Goal: Find contact information: Find contact information

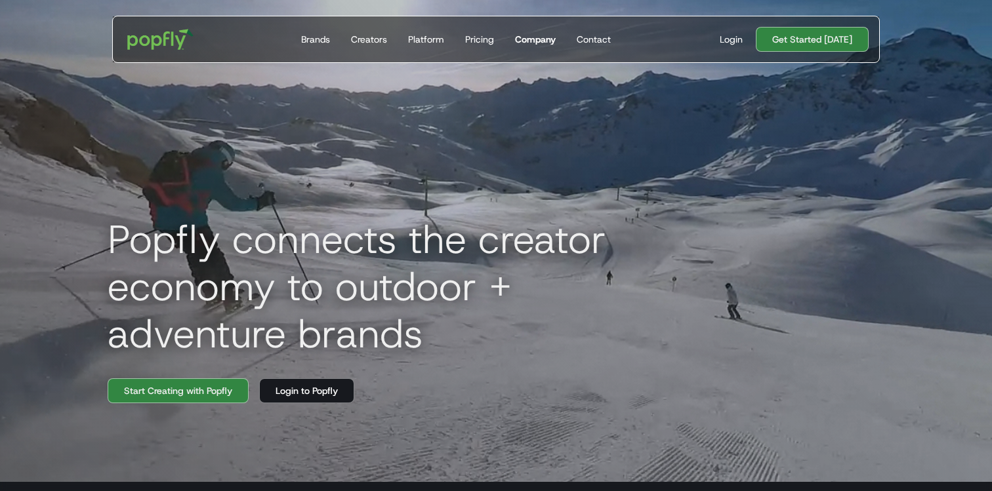
click at [530, 49] on link "Company" at bounding box center [535, 39] width 51 height 46
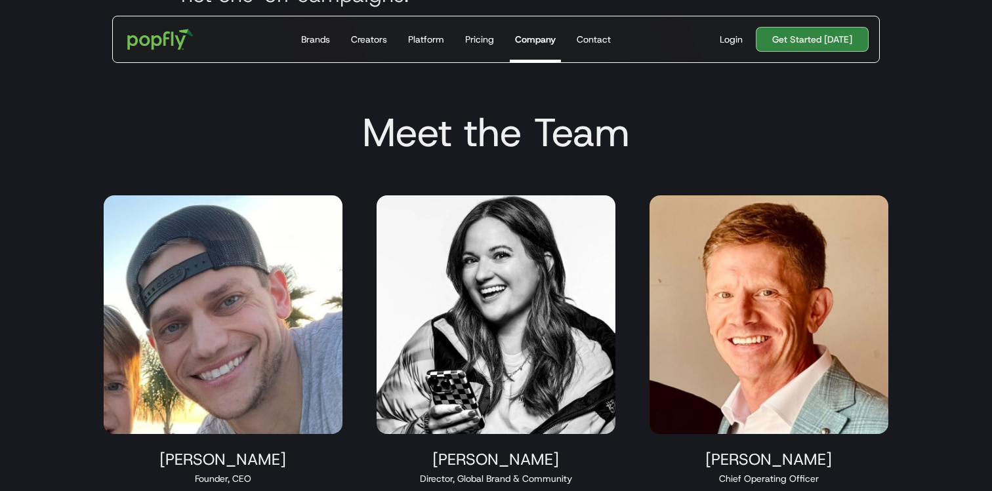
scroll to position [1131, 0]
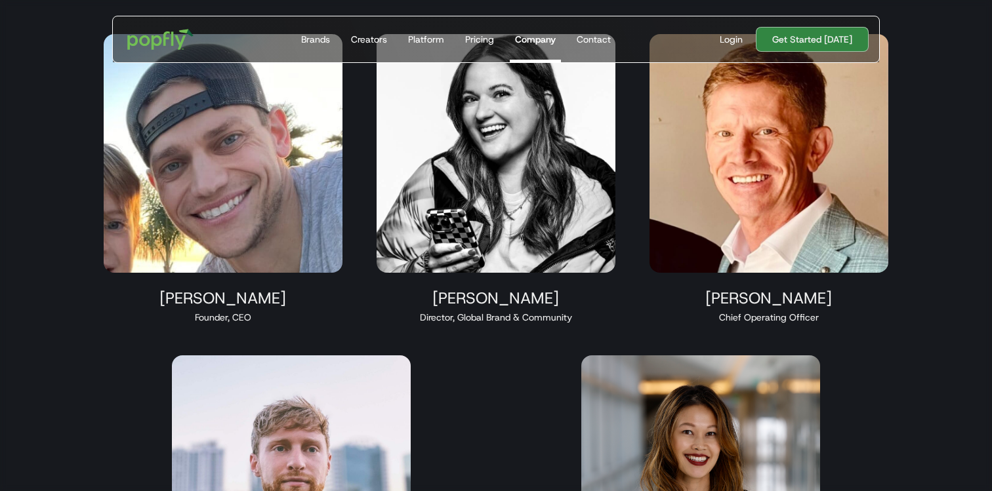
drag, startPoint x: 445, startPoint y: 324, endPoint x: 582, endPoint y: 323, distance: 137.1
click at [582, 323] on div "Maren Hamilton Director, Global Brand & Community" at bounding box center [496, 178] width 270 height 321
click at [582, 323] on div "Director, Global Brand & Community" at bounding box center [495, 317] width 239 height 13
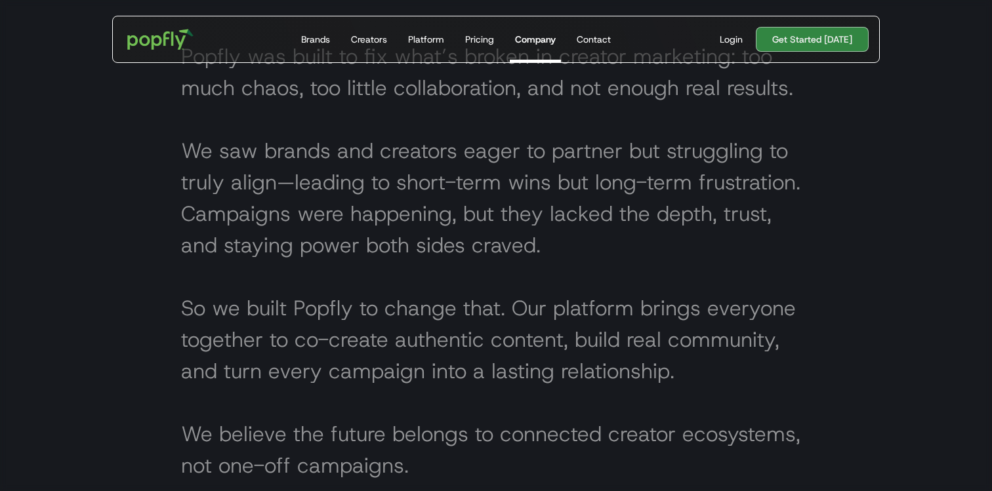
scroll to position [576, 0]
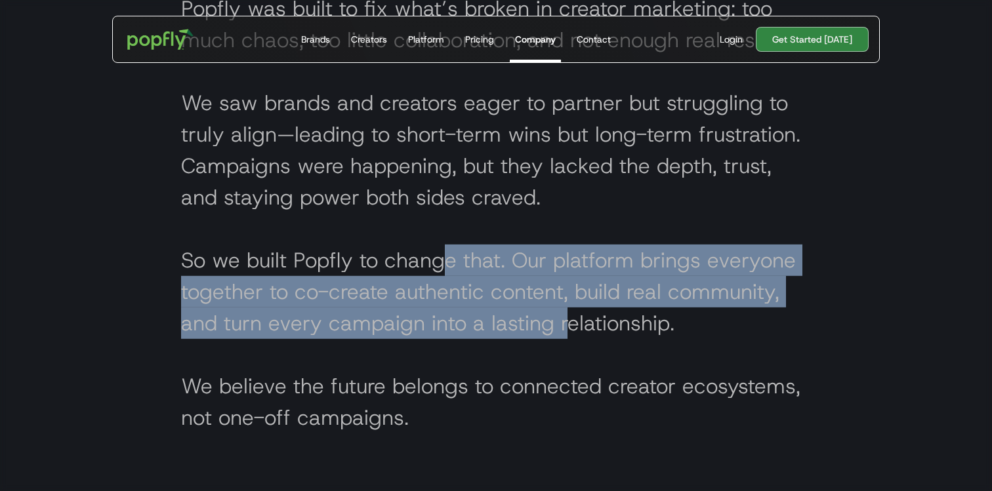
drag, startPoint x: 443, startPoint y: 269, endPoint x: 569, endPoint y: 320, distance: 135.9
click at [569, 320] on h2 "Popfly was built to fix what’s broken in creator marketing: too much chaos, too…" at bounding box center [496, 213] width 630 height 441
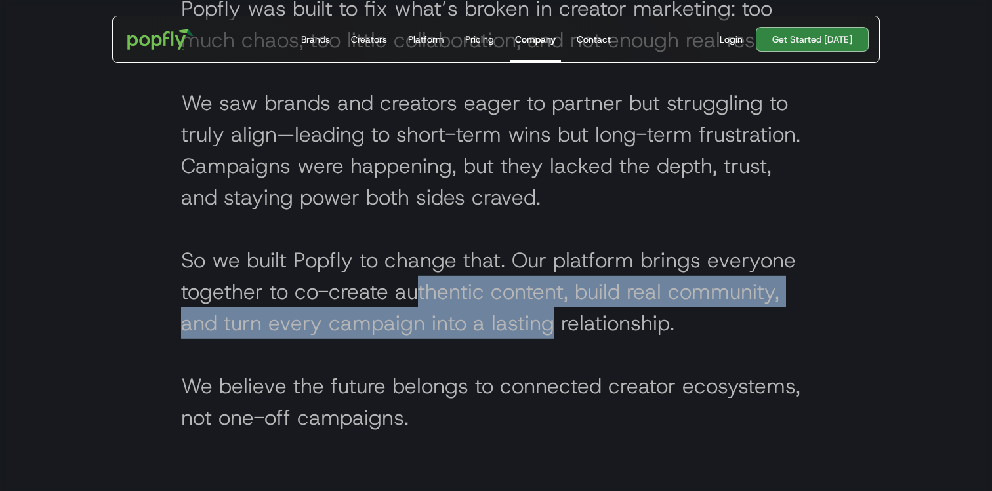
drag, startPoint x: 449, startPoint y: 278, endPoint x: 548, endPoint y: 338, distance: 115.6
click at [550, 338] on h2 "Popfly was built to fix what’s broken in creator marketing: too much chaos, too…" at bounding box center [496, 213] width 630 height 441
click at [547, 338] on h2 "Popfly was built to fix what’s broken in creator marketing: too much chaos, too…" at bounding box center [496, 213] width 630 height 441
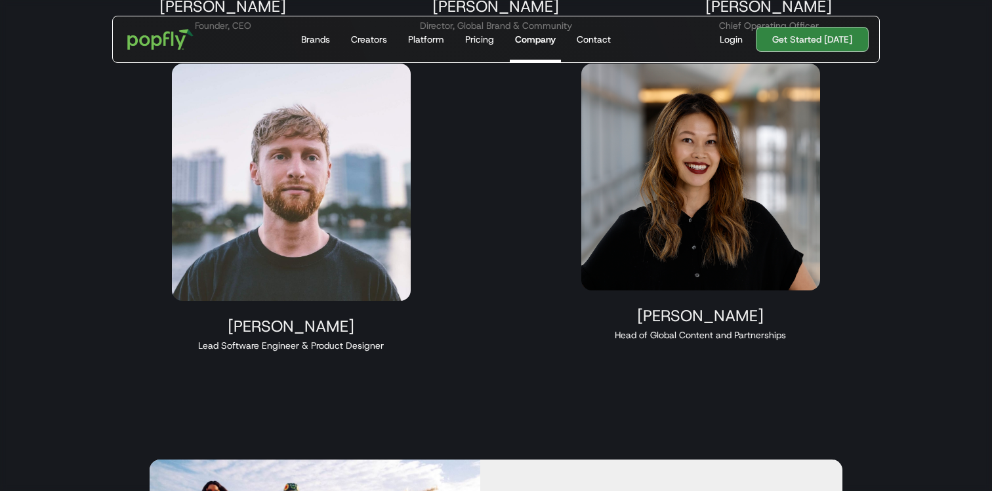
scroll to position [1424, 0]
drag, startPoint x: 190, startPoint y: 343, endPoint x: 390, endPoint y: 346, distance: 200.1
click at [391, 346] on div "Lead Software Engineer & Product Designer" at bounding box center [291, 344] width 239 height 13
copy div "Lead Software Engineer & Product Designer"
click at [487, 301] on div "Taylor Hoekstra Founder, CEO Maren Hamilton Director, Global Brand & Community …" at bounding box center [496, 46] width 819 height 641
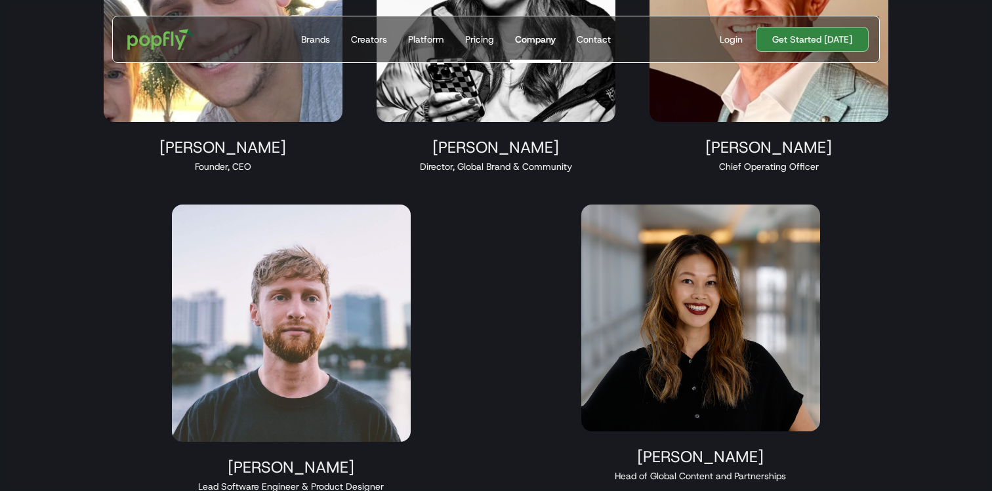
scroll to position [1283, 0]
